Goal: Book appointment/travel/reservation

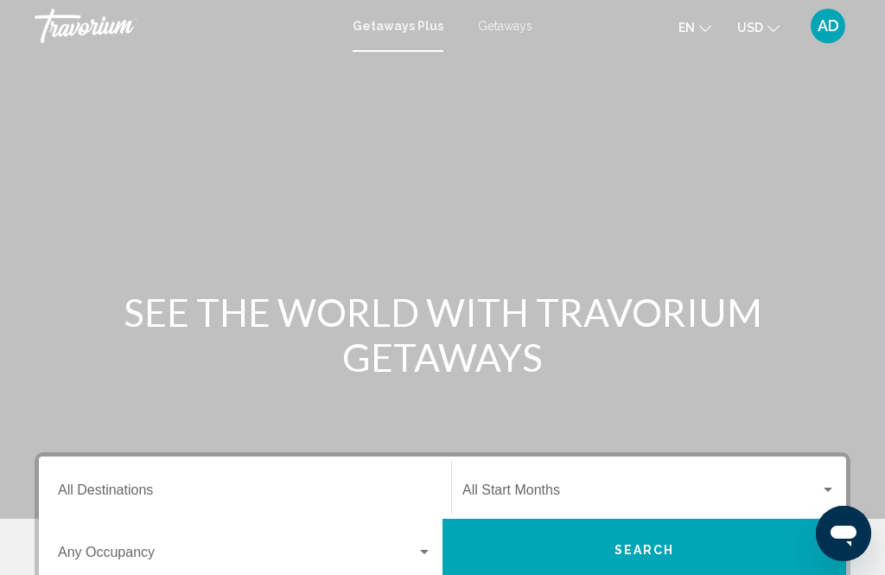
click at [510, 30] on span "Getaways" at bounding box center [505, 26] width 54 height 14
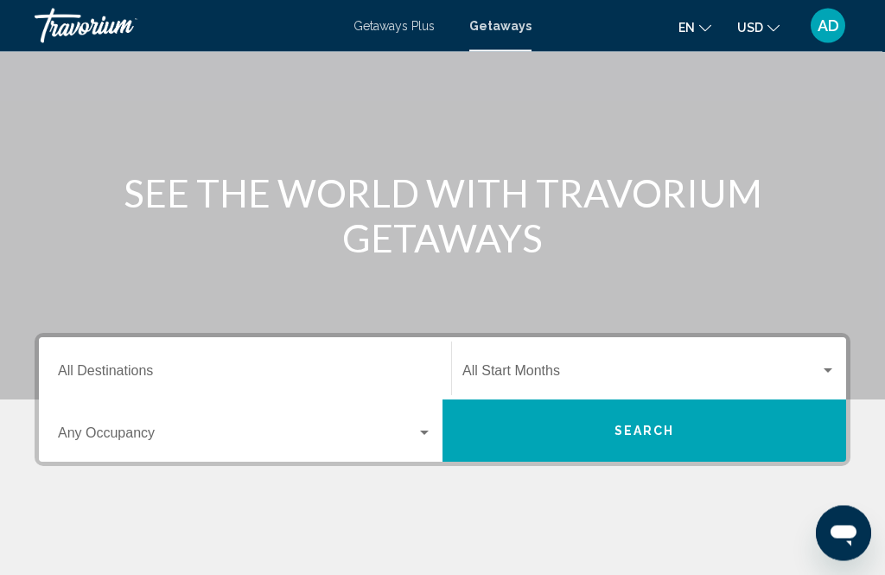
click at [258, 369] on input "Destination All Destinations" at bounding box center [245, 375] width 374 height 16
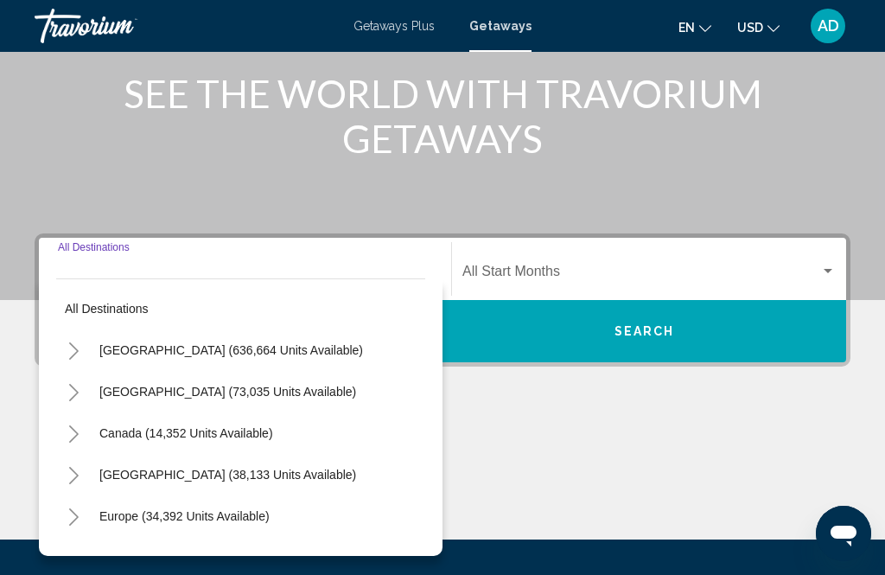
scroll to position [340, 0]
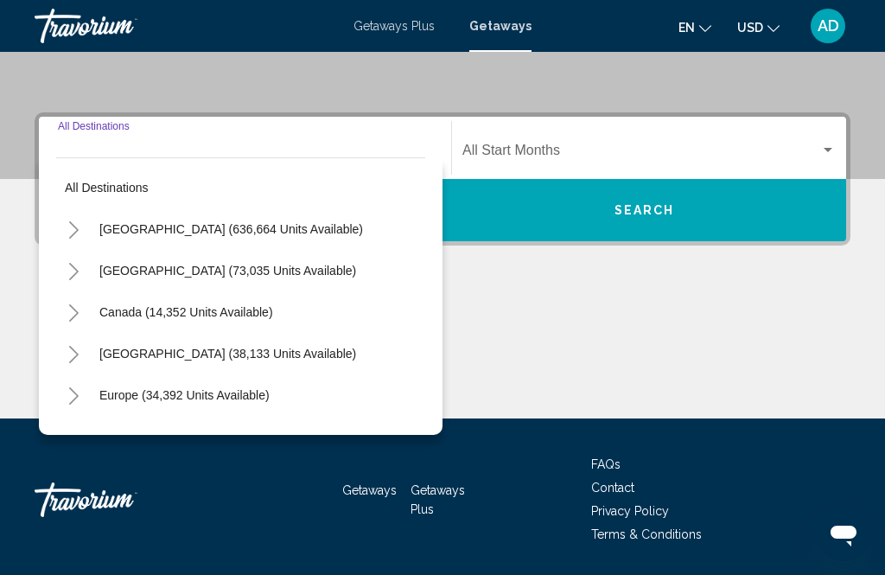
click at [80, 229] on icon "Toggle United States (636,664 units available)" at bounding box center [73, 229] width 13 height 17
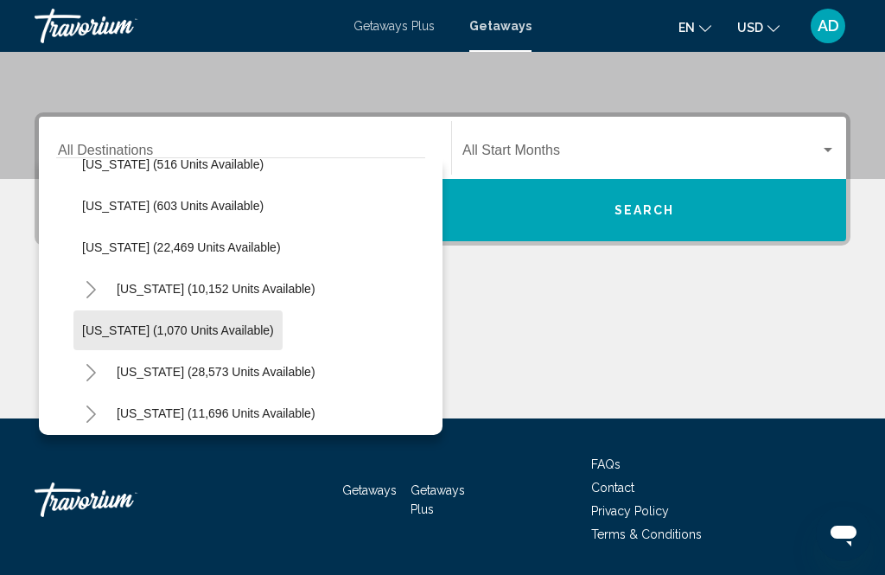
scroll to position [1324, 0]
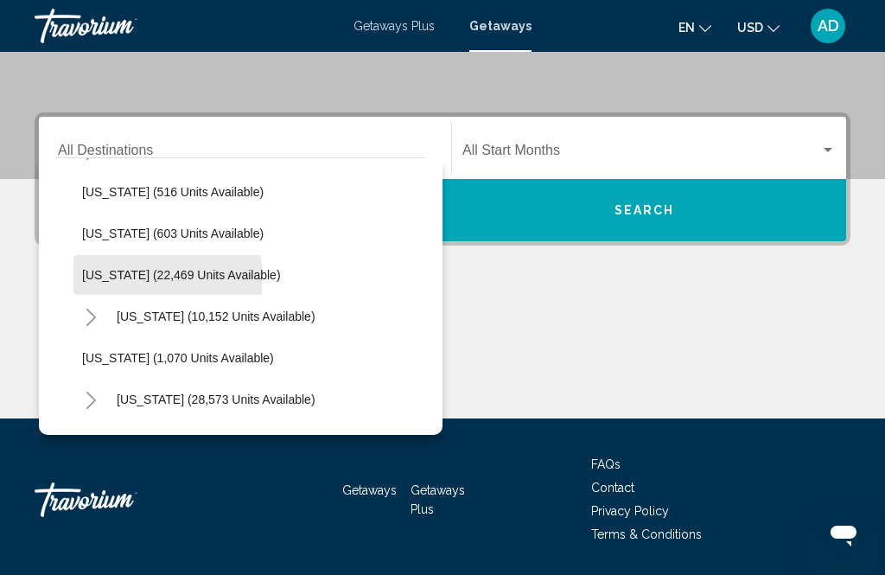
click at [140, 279] on span "[US_STATE] (22,469 units available)" at bounding box center [181, 275] width 199 height 14
type input "**********"
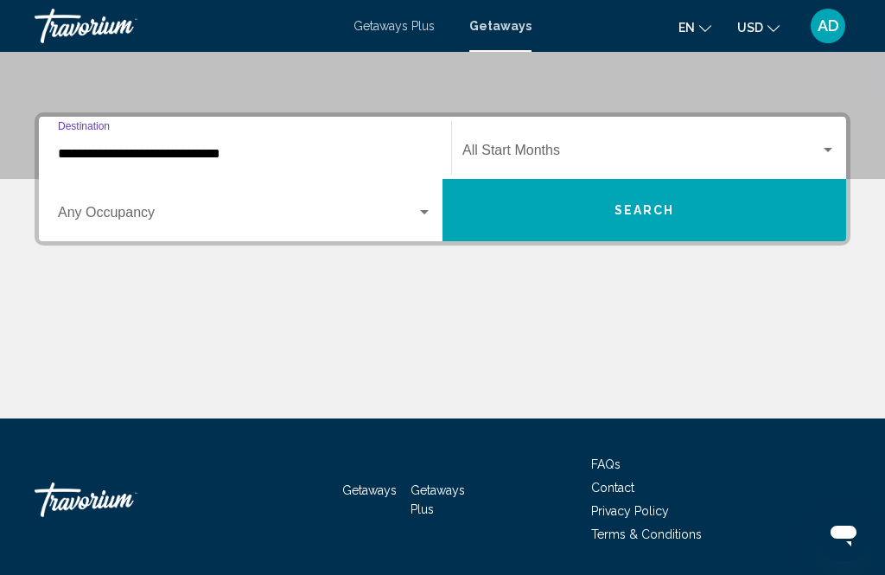
click at [833, 144] on div "Search widget" at bounding box center [828, 151] width 16 height 14
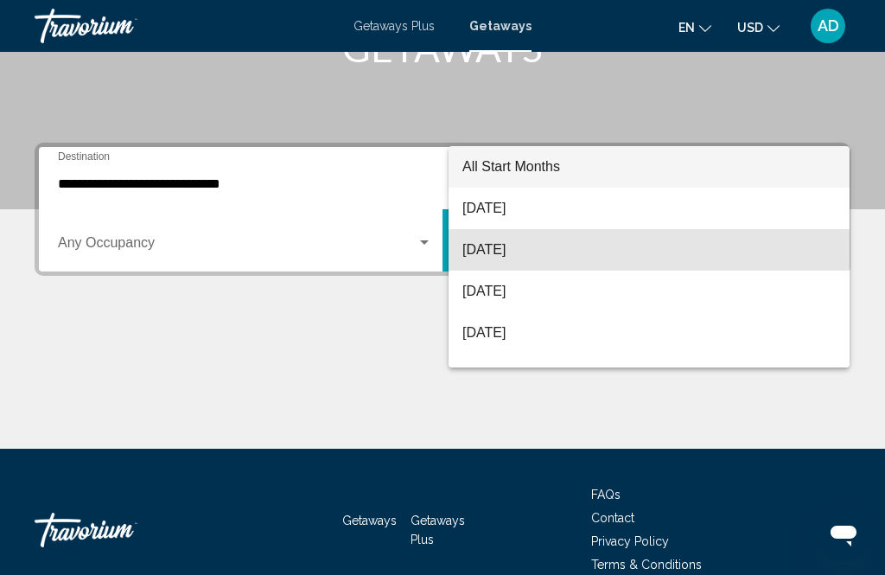
scroll to position [303, 0]
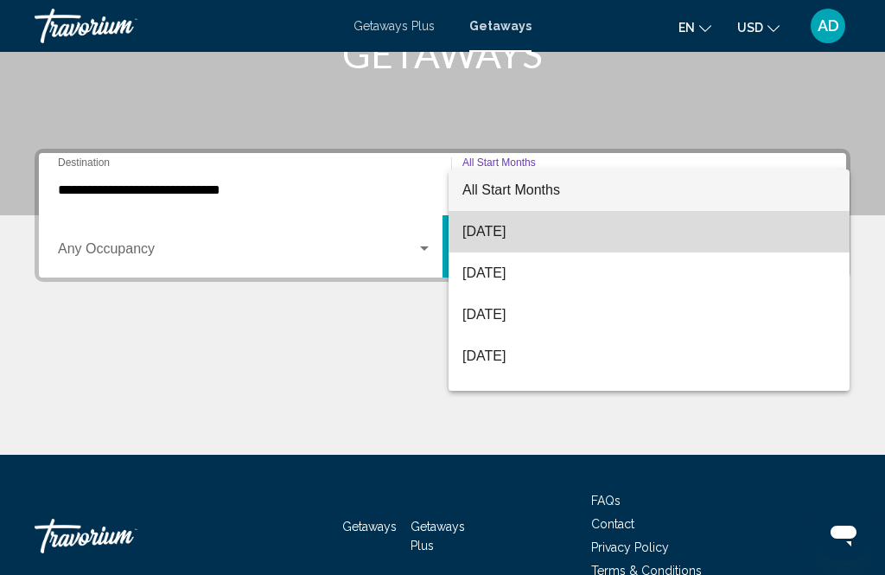
click at [535, 227] on span "[DATE]" at bounding box center [649, 231] width 373 height 41
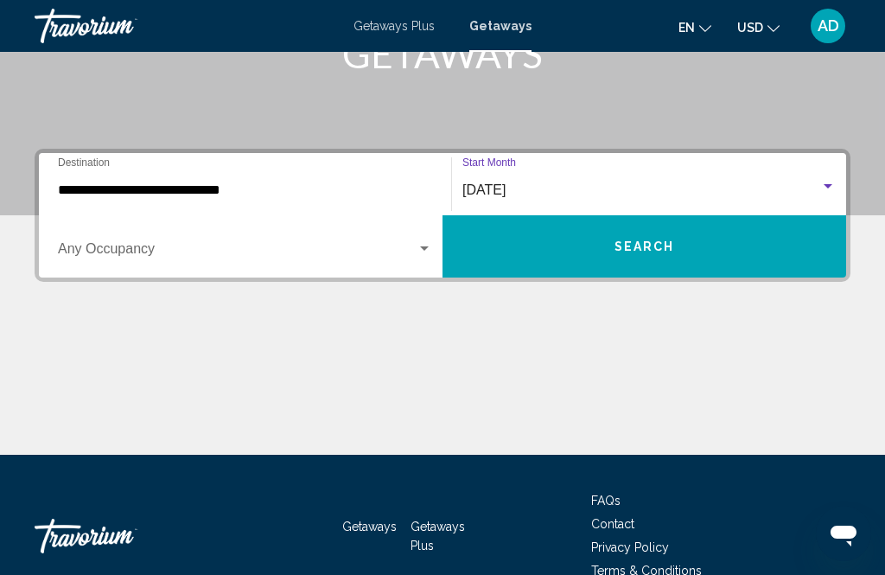
click at [651, 246] on span "Search" at bounding box center [645, 247] width 61 height 14
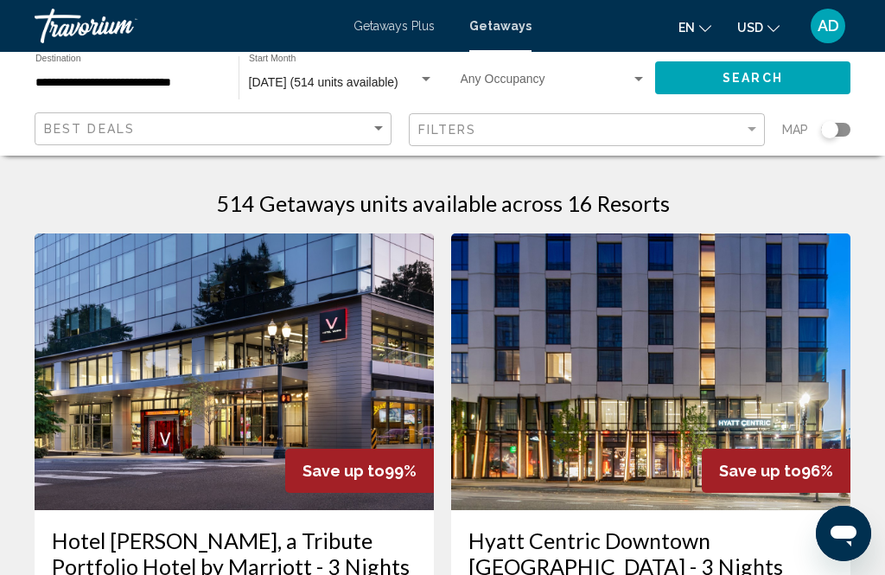
click at [246, 349] on img "Main content" at bounding box center [234, 371] width 399 height 277
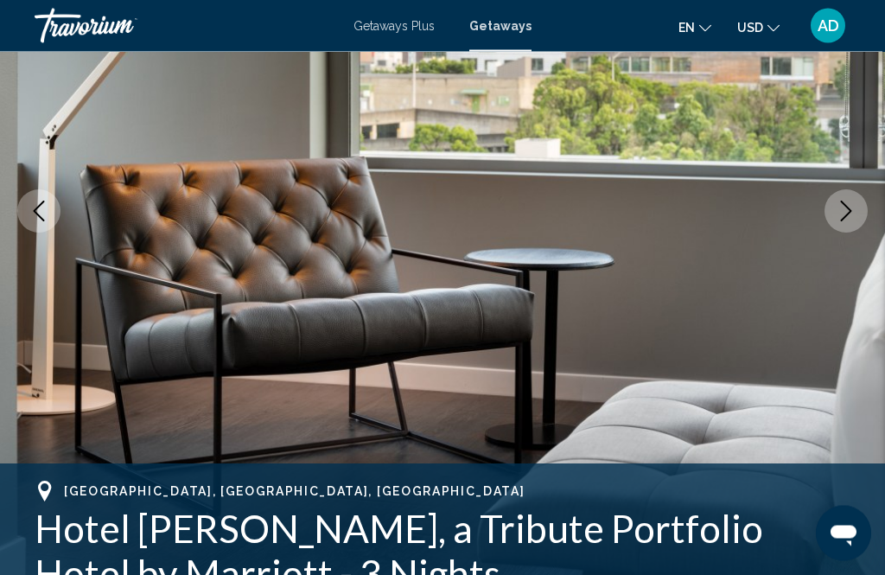
scroll to position [199, 0]
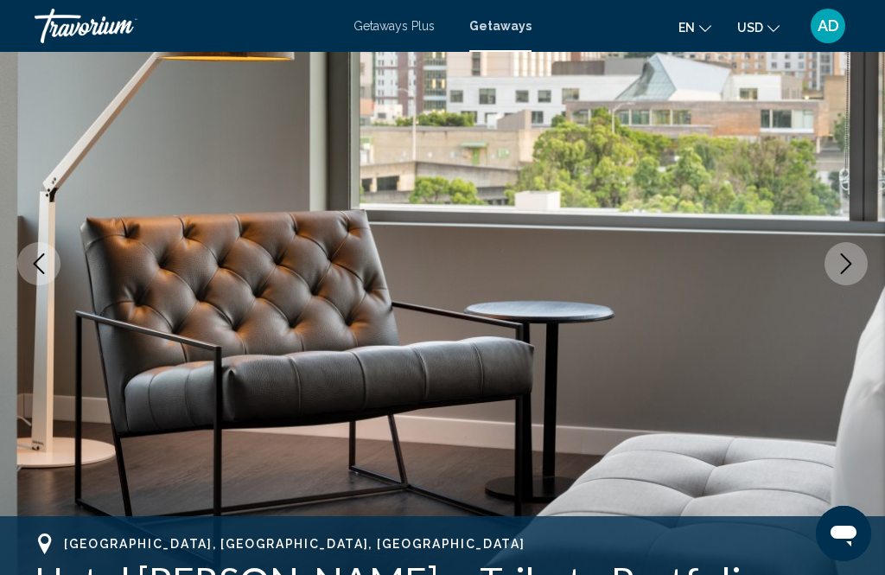
click at [846, 265] on icon "Next image" at bounding box center [846, 263] width 21 height 21
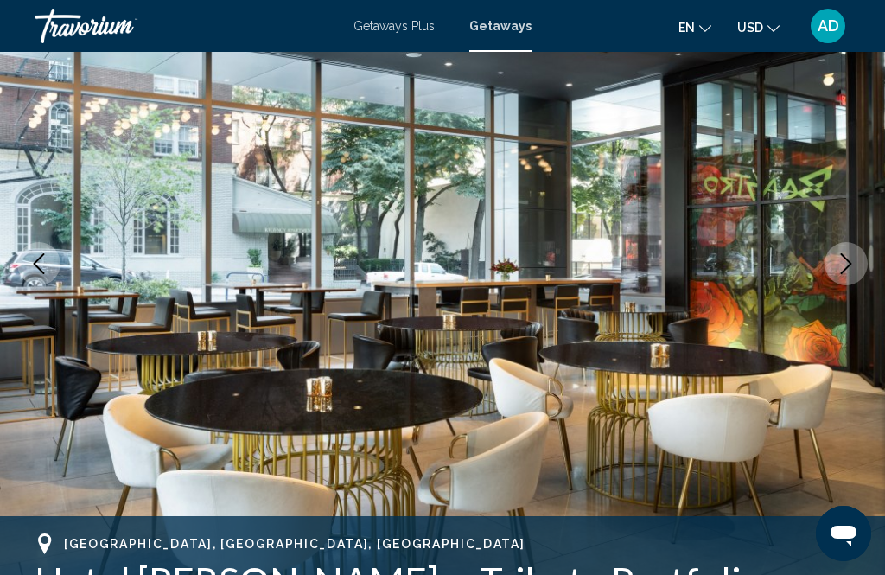
click at [844, 269] on icon "Next image" at bounding box center [846, 263] width 21 height 21
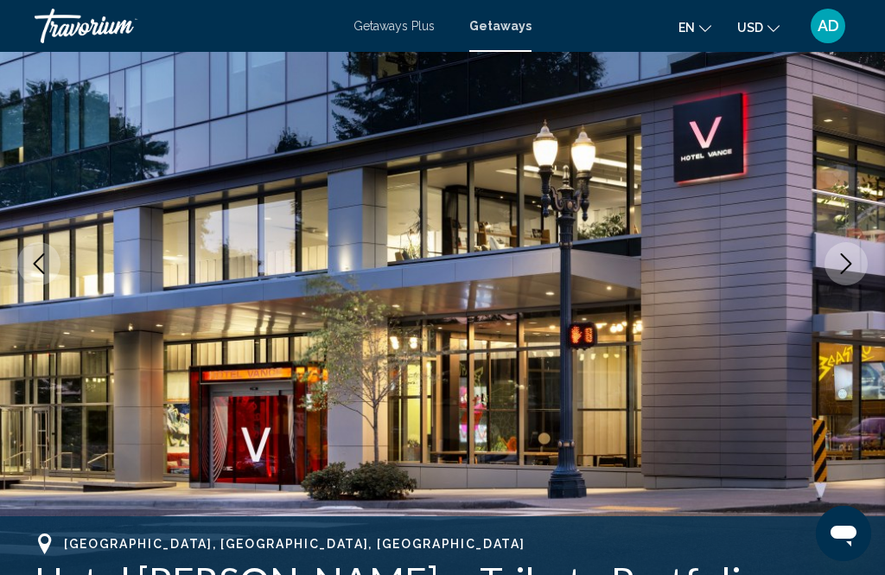
click at [836, 260] on icon "Next image" at bounding box center [846, 263] width 21 height 21
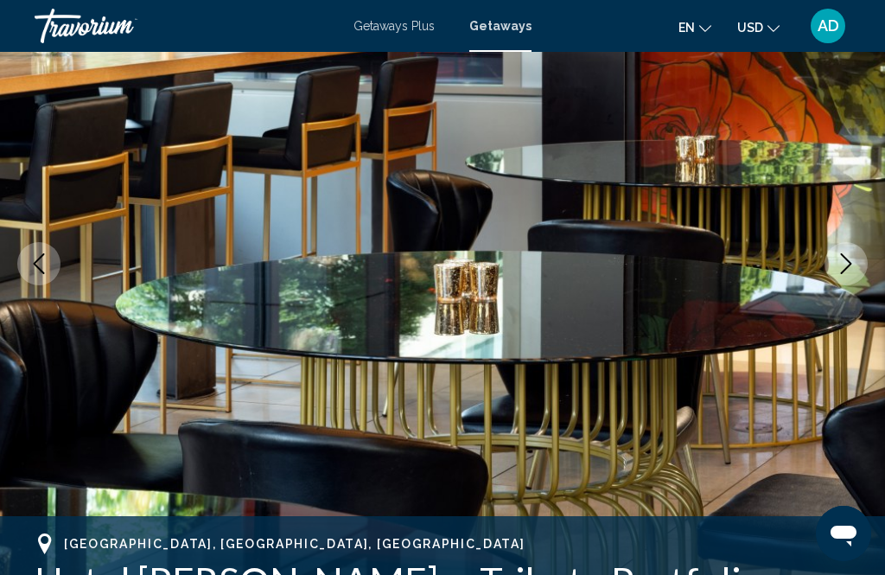
click at [842, 271] on icon "Next image" at bounding box center [846, 263] width 21 height 21
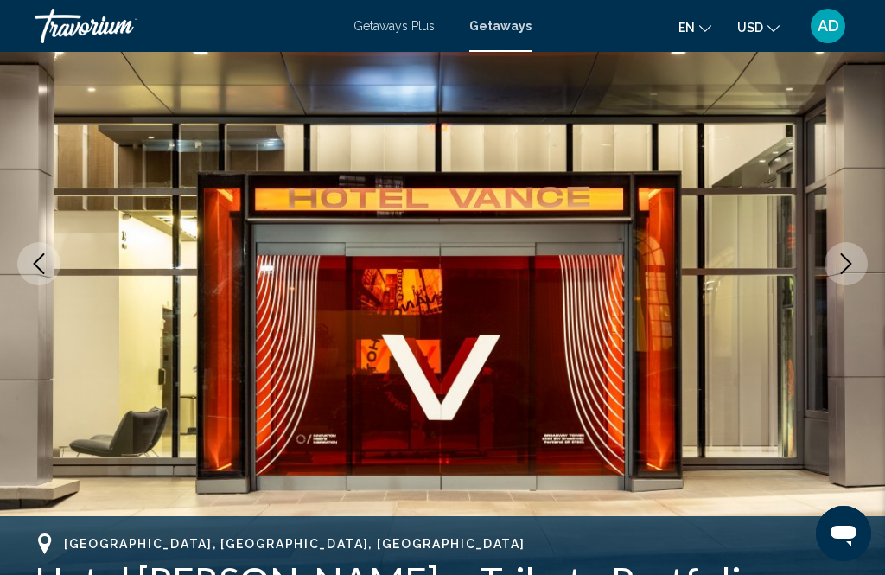
click at [845, 269] on icon "Next image" at bounding box center [846, 263] width 21 height 21
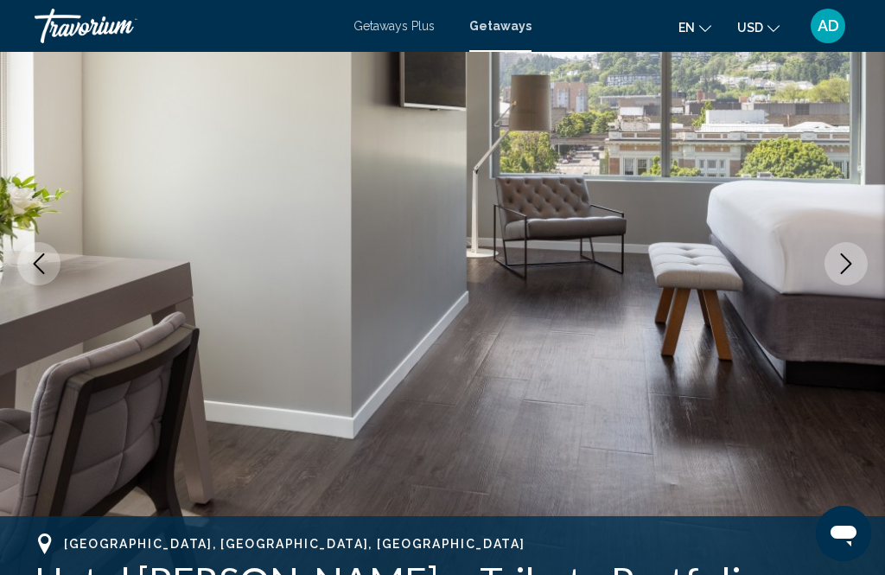
click at [840, 265] on icon "Next image" at bounding box center [846, 263] width 21 height 21
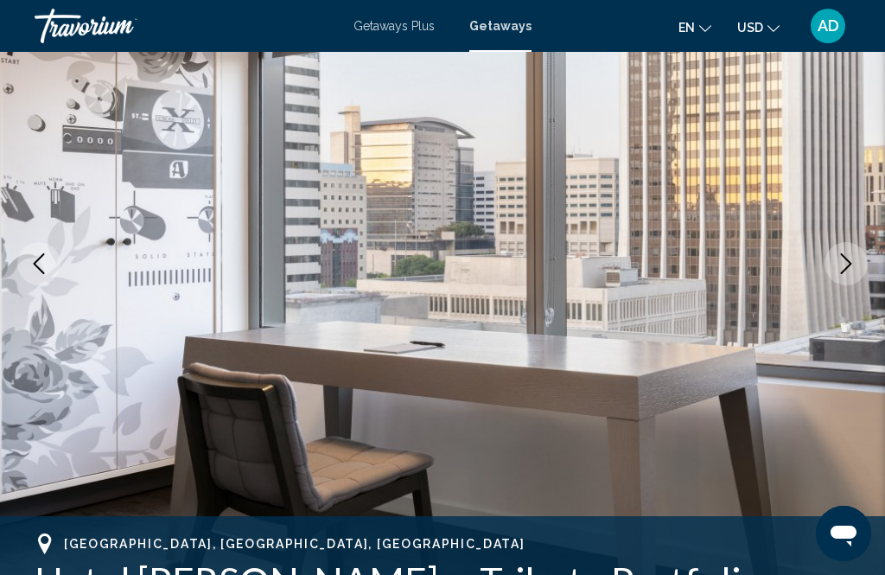
click at [840, 267] on icon "Next image" at bounding box center [846, 263] width 21 height 21
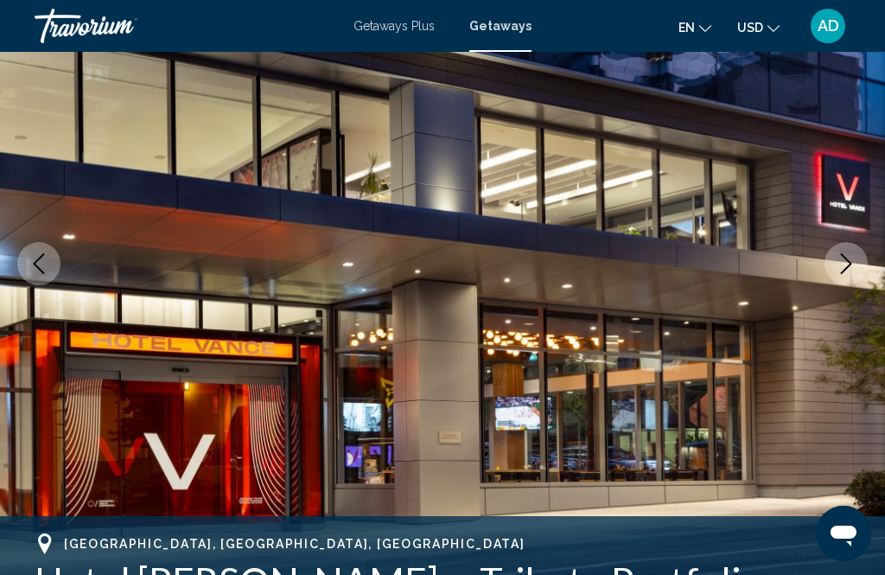
click at [846, 265] on icon "Next image" at bounding box center [846, 263] width 21 height 21
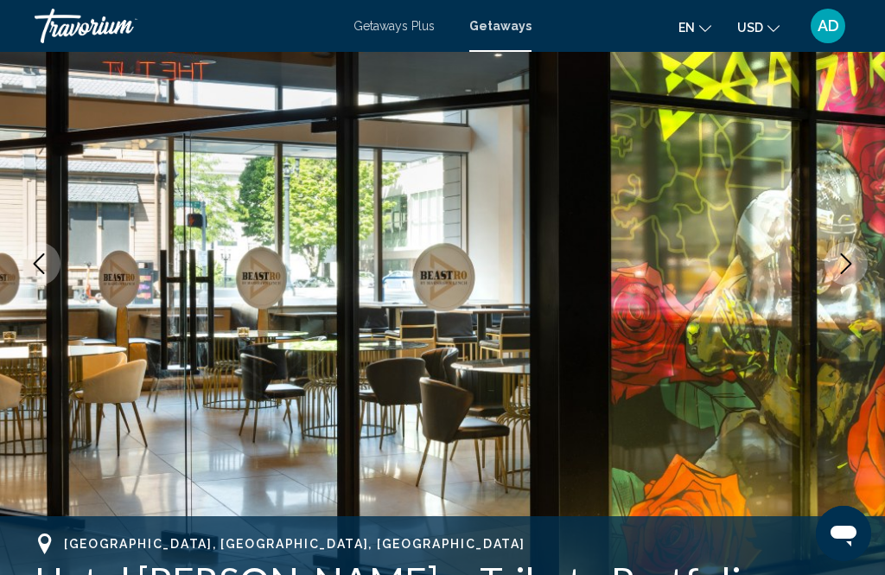
click at [845, 253] on icon "Next image" at bounding box center [846, 263] width 21 height 21
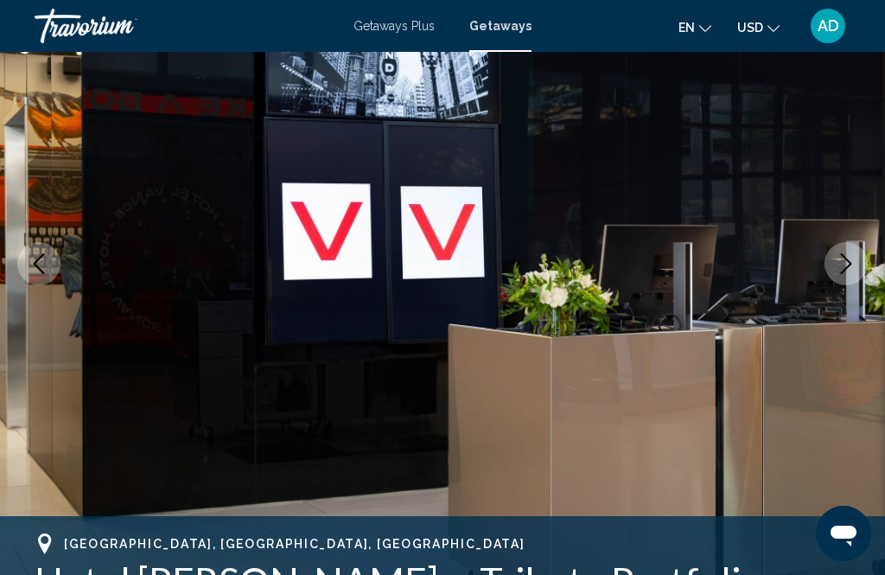
click at [845, 252] on button "Next image" at bounding box center [846, 263] width 43 height 43
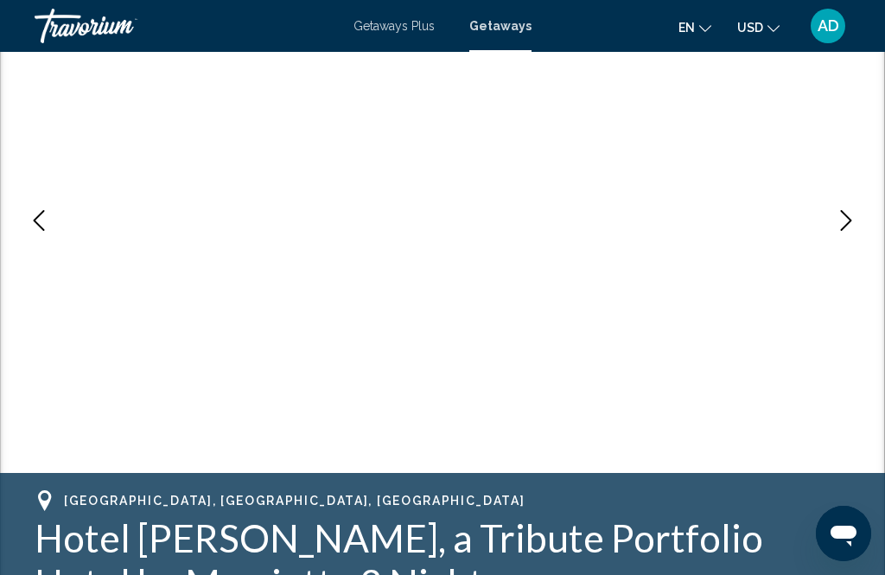
scroll to position [234, 0]
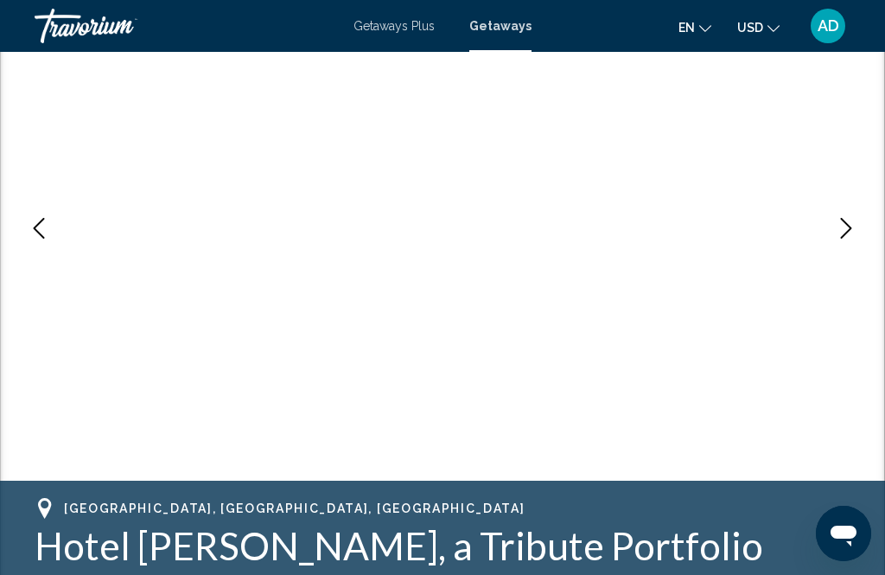
click at [841, 229] on icon "Next image" at bounding box center [846, 228] width 21 height 21
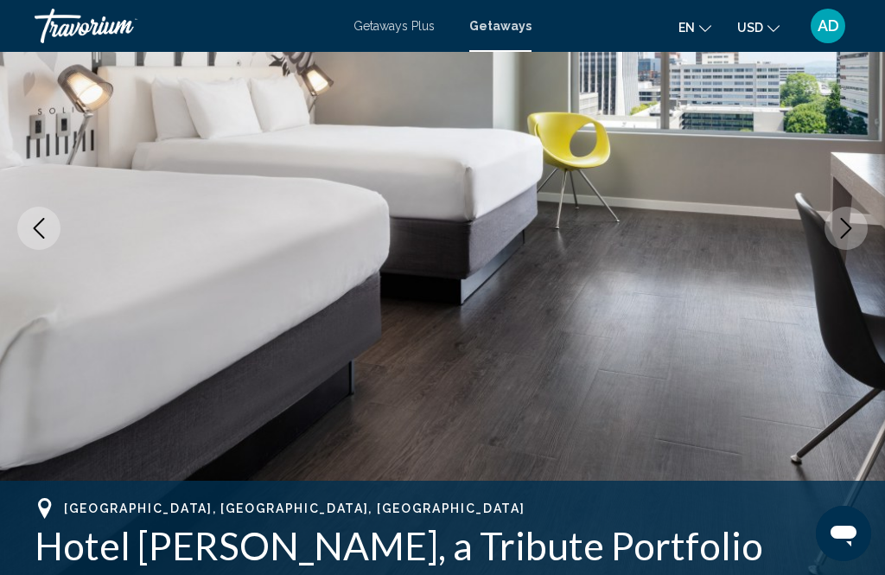
click at [846, 229] on icon "Next image" at bounding box center [846, 228] width 21 height 21
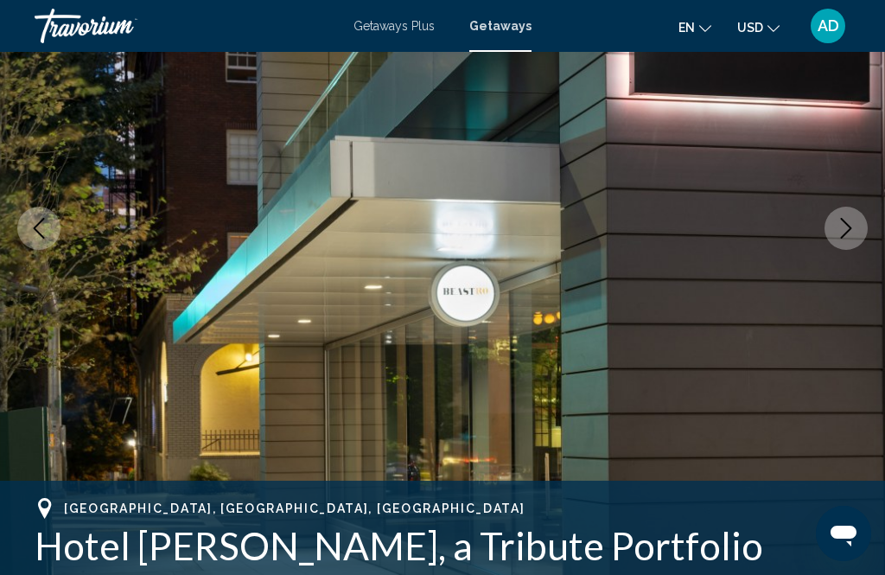
click at [846, 228] on icon "Next image" at bounding box center [846, 228] width 21 height 21
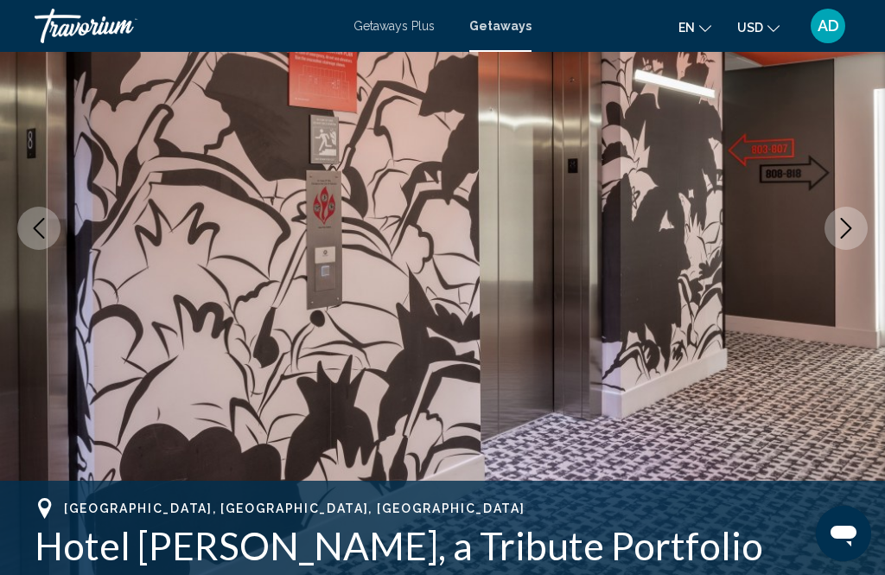
click at [851, 220] on icon "Next image" at bounding box center [846, 228] width 21 height 21
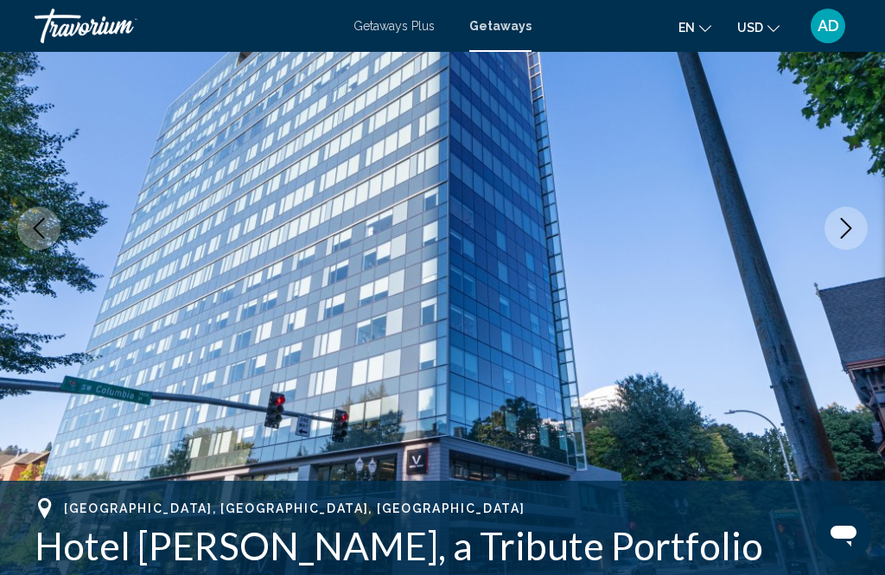
click at [846, 227] on icon "Next image" at bounding box center [846, 228] width 21 height 21
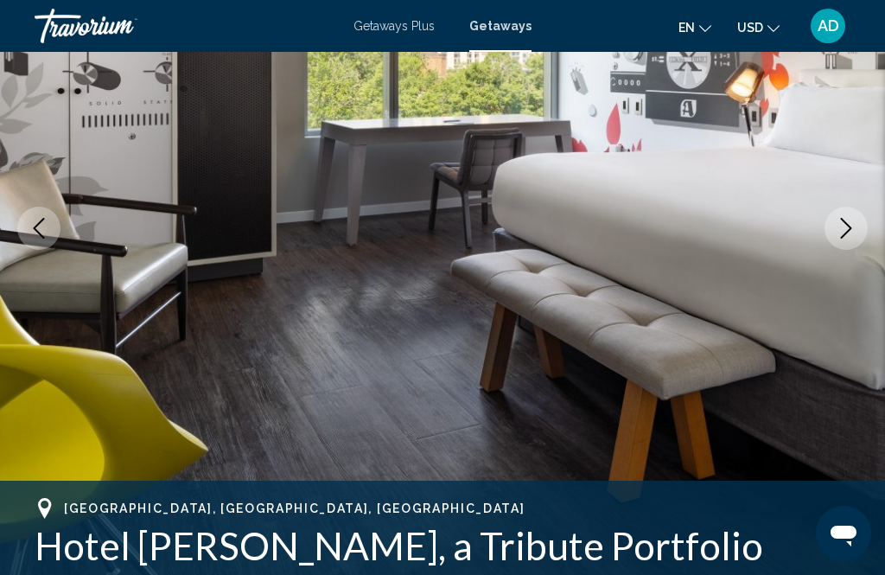
click at [842, 233] on icon "Next image" at bounding box center [846, 228] width 21 height 21
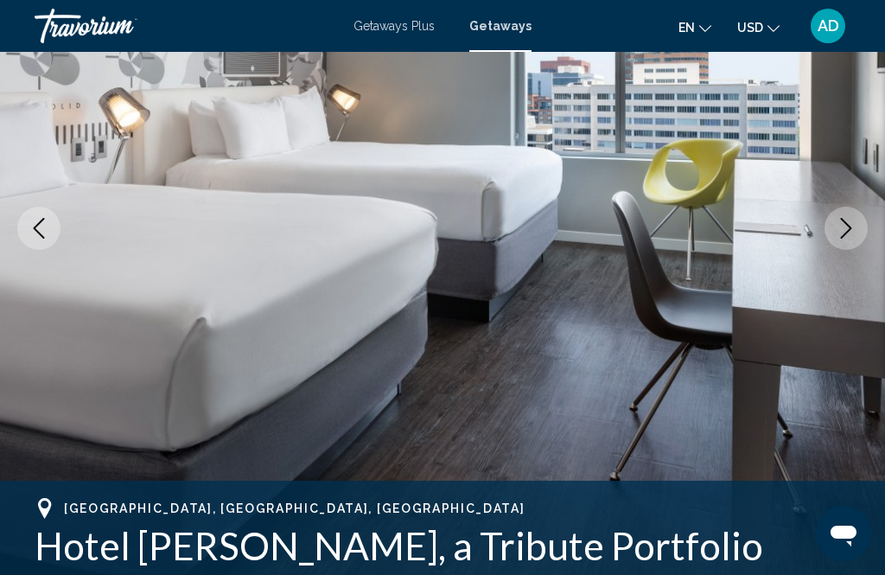
click at [841, 238] on icon "Next image" at bounding box center [846, 228] width 11 height 21
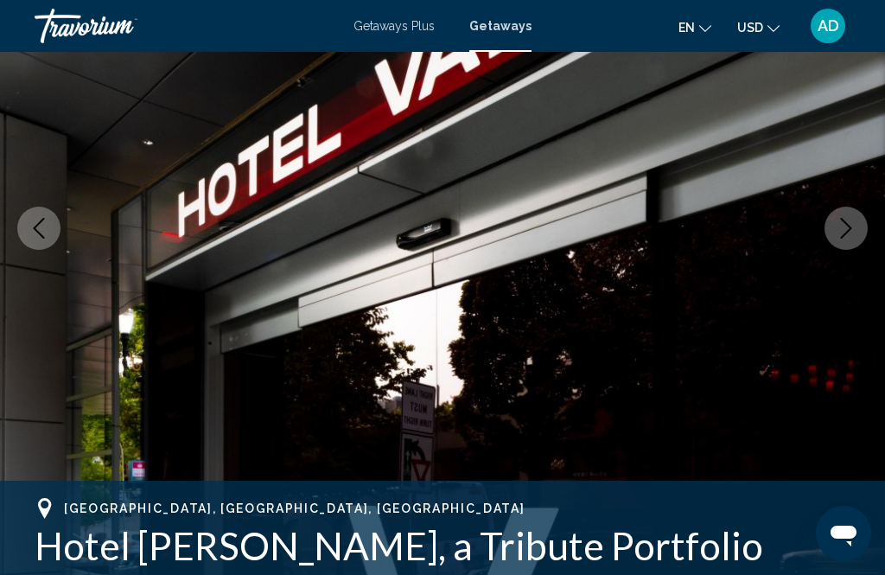
click at [840, 229] on icon "Next image" at bounding box center [846, 228] width 21 height 21
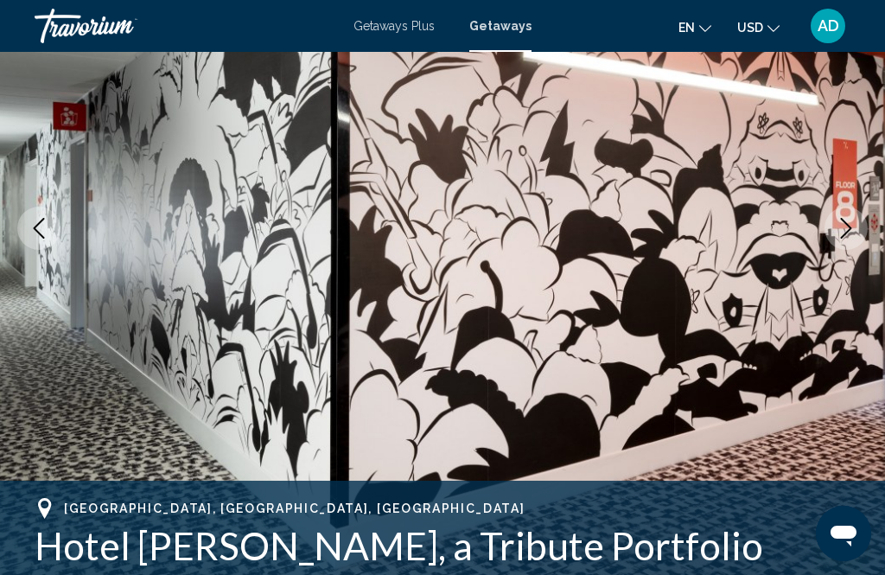
click at [840, 231] on icon "Next image" at bounding box center [846, 228] width 21 height 21
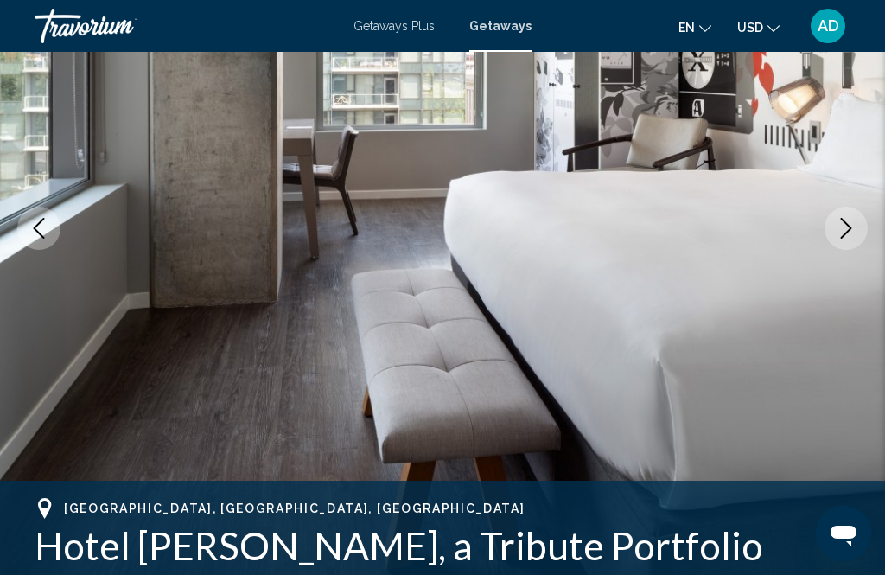
click at [840, 228] on icon "Next image" at bounding box center [846, 228] width 21 height 21
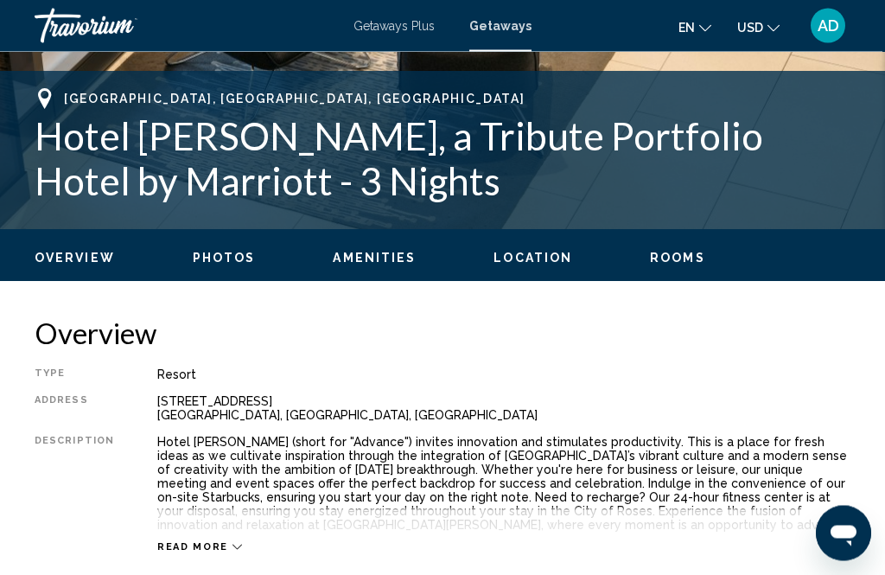
scroll to position [644, 0]
click at [388, 265] on span "Amenities" at bounding box center [374, 258] width 83 height 14
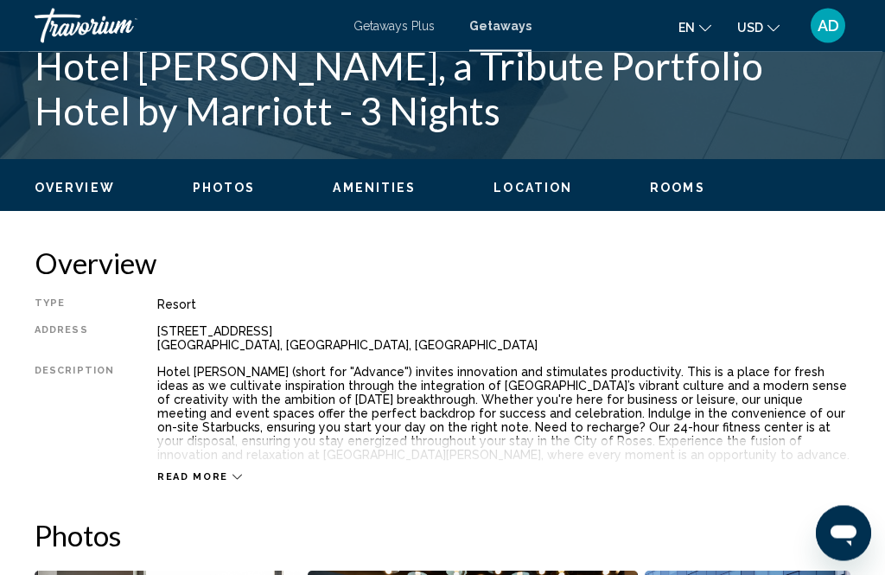
scroll to position [713, 0]
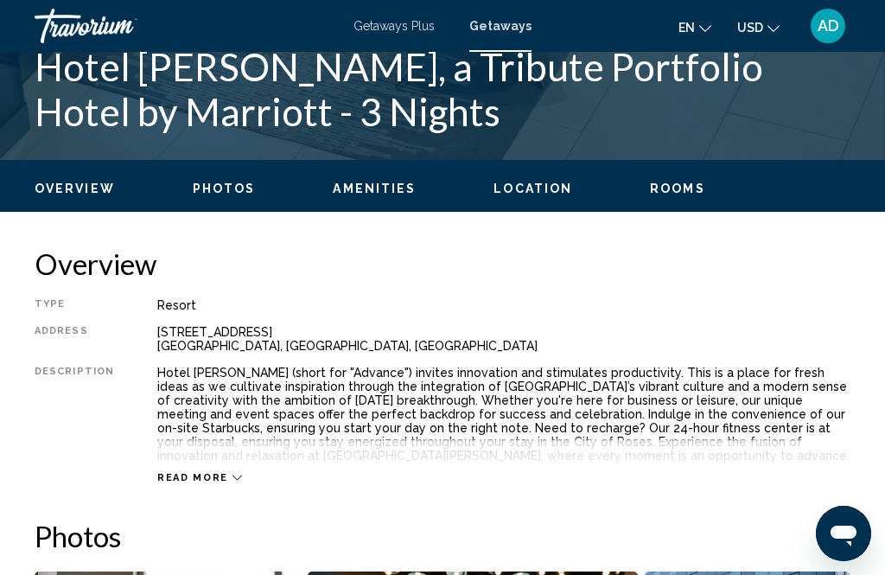
click at [395, 405] on div "Hotel [PERSON_NAME] (short for "Advance") invites innovation and stimulates pro…" at bounding box center [503, 414] width 693 height 97
click at [233, 480] on icon "Main content" at bounding box center [238, 478] width 10 height 10
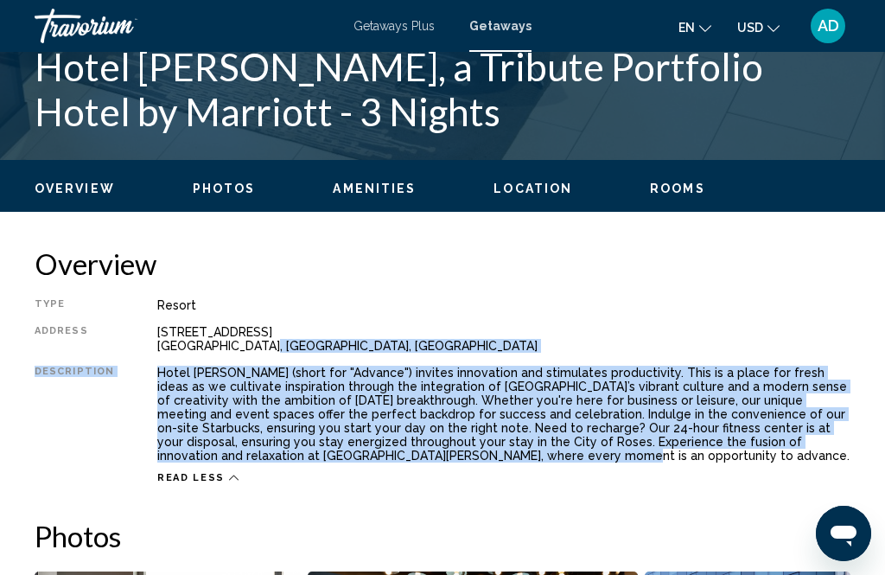
scroll to position [733, 0]
